Goal: Navigation & Orientation: Find specific page/section

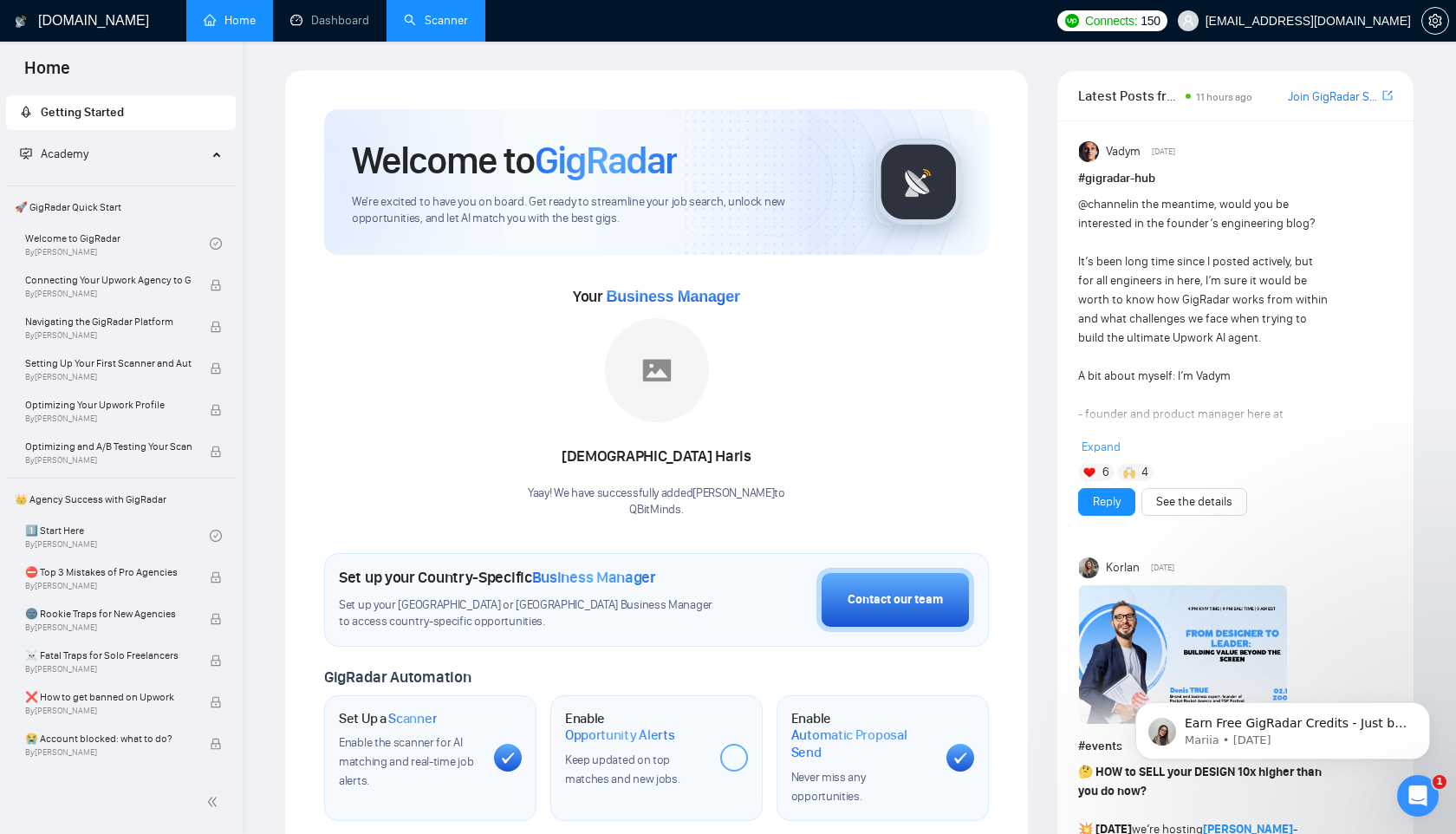
click at [443, 16] on link "Scanner" at bounding box center [435, 20] width 64 height 15
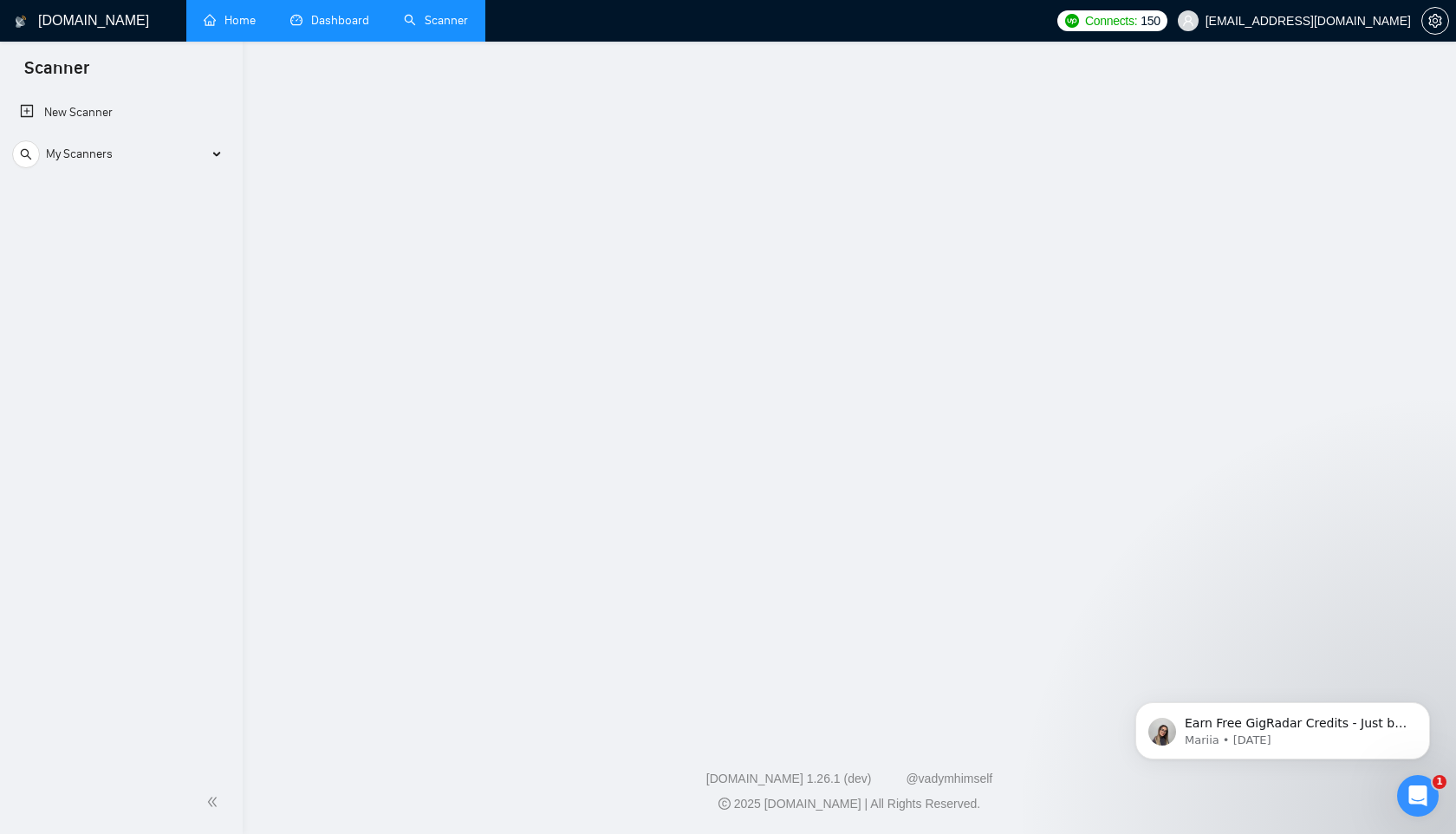
click at [348, 24] on link "Dashboard" at bounding box center [329, 20] width 79 height 15
